Goal: Check status: Check status

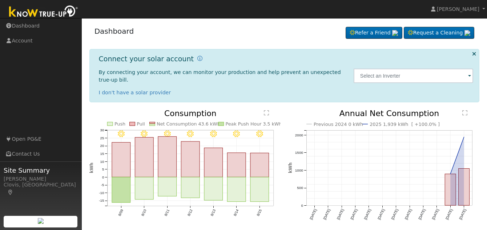
scroll to position [19, 0]
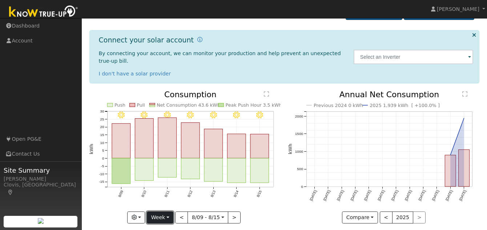
click at [167, 212] on button "Week" at bounding box center [160, 218] width 27 height 12
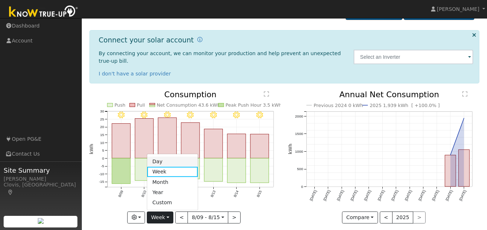
click at [160, 157] on link "Day" at bounding box center [172, 162] width 50 height 10
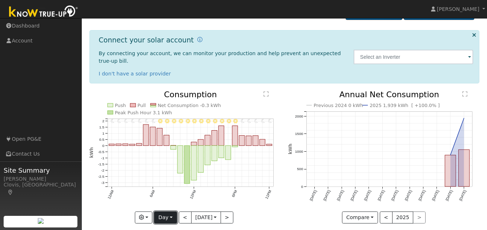
click at [171, 212] on button "Day" at bounding box center [165, 218] width 23 height 12
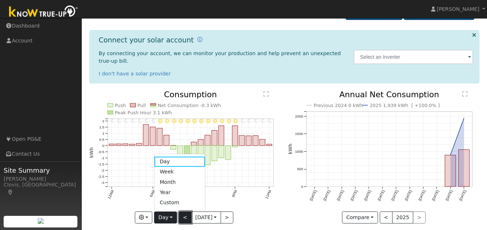
click at [185, 212] on button "<" at bounding box center [185, 218] width 13 height 12
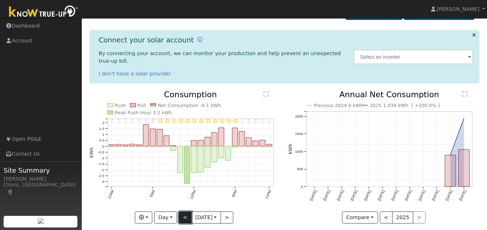
click at [185, 212] on button "<" at bounding box center [185, 218] width 13 height 12
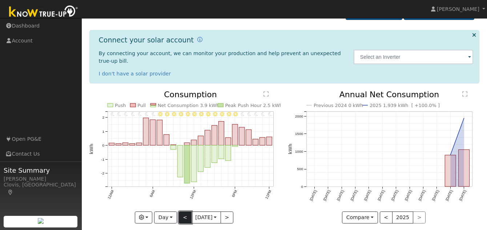
click at [184, 212] on button "<" at bounding box center [185, 218] width 13 height 12
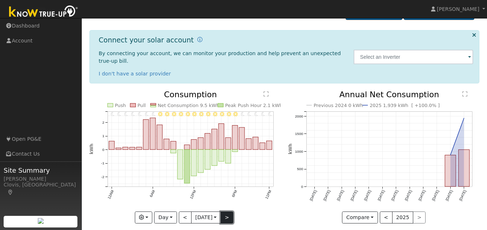
click at [227, 212] on button ">" at bounding box center [226, 218] width 13 height 12
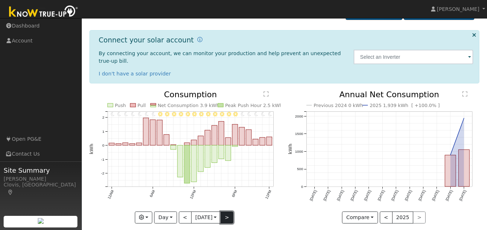
click at [227, 212] on button ">" at bounding box center [226, 218] width 13 height 12
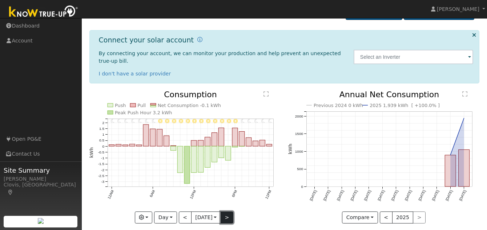
click at [227, 212] on button ">" at bounding box center [226, 218] width 13 height 12
type input "[DATE]"
